Goal: Find specific page/section: Find specific page/section

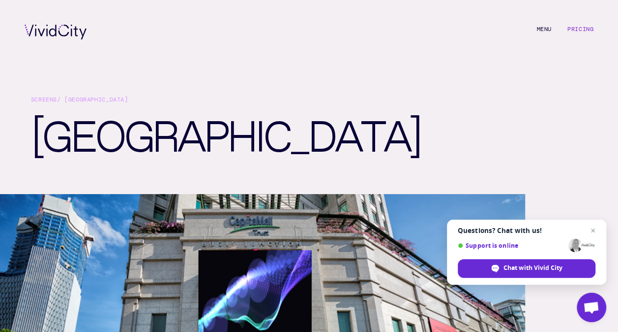
click at [577, 28] on link "Pricing" at bounding box center [581, 29] width 26 height 8
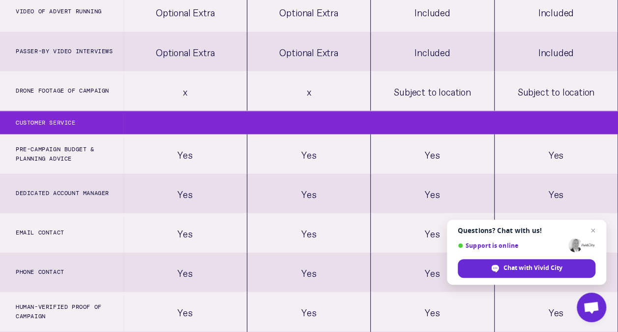
scroll to position [885, 0]
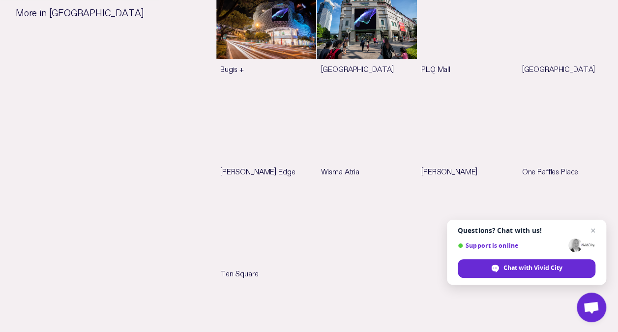
scroll to position [541, 0]
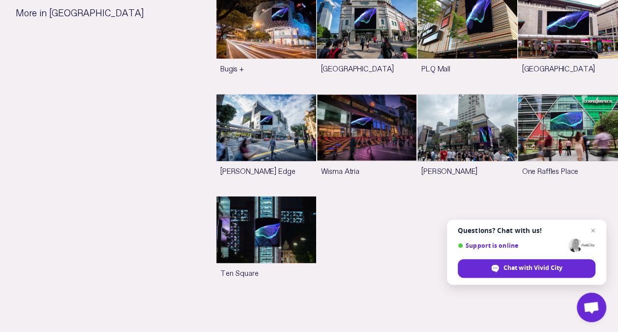
click at [342, 48] on link "See more" at bounding box center [367, 42] width 100 height 101
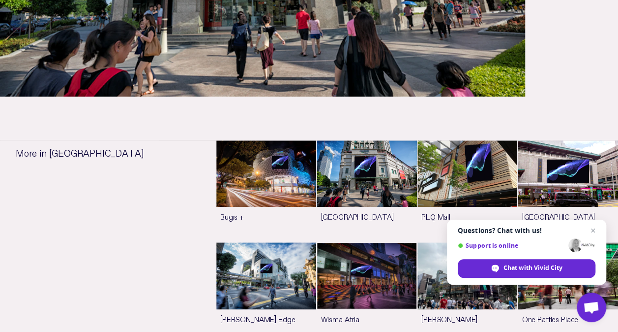
scroll to position [394, 0]
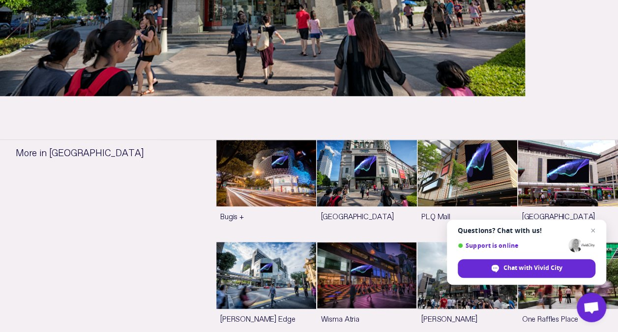
click at [258, 147] on link "See more" at bounding box center [266, 190] width 100 height 101
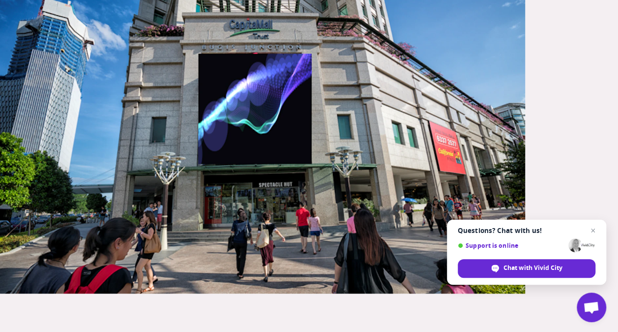
scroll to position [197, 0]
